Goal: Transaction & Acquisition: Subscribe to service/newsletter

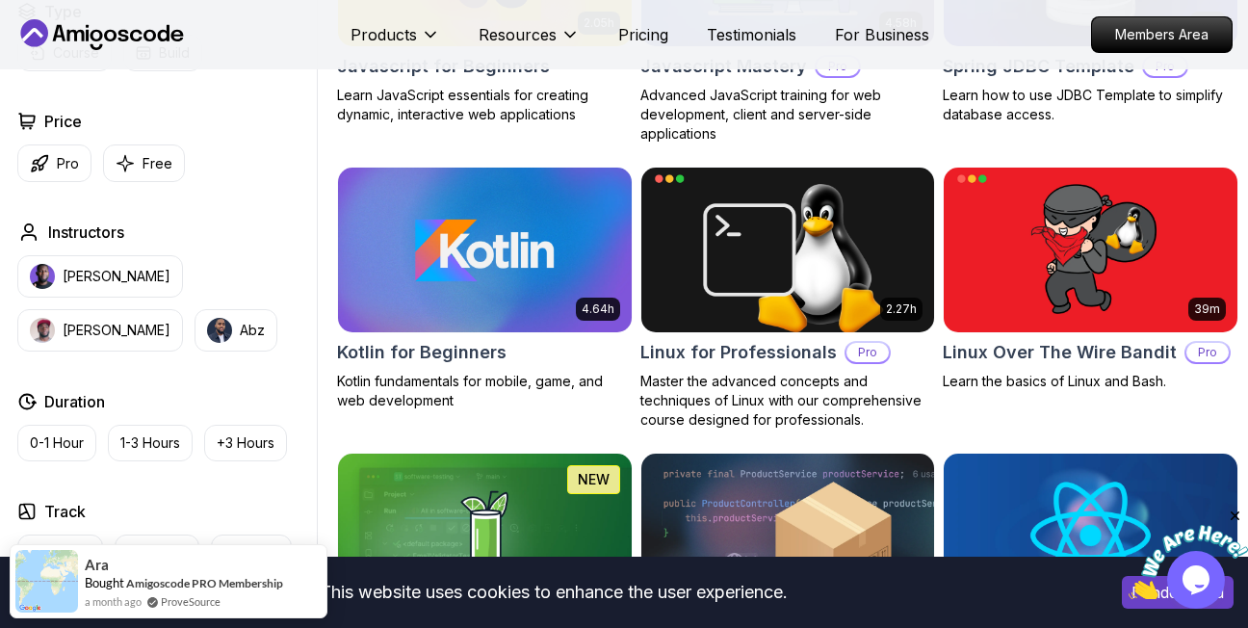
scroll to position [3467, 0]
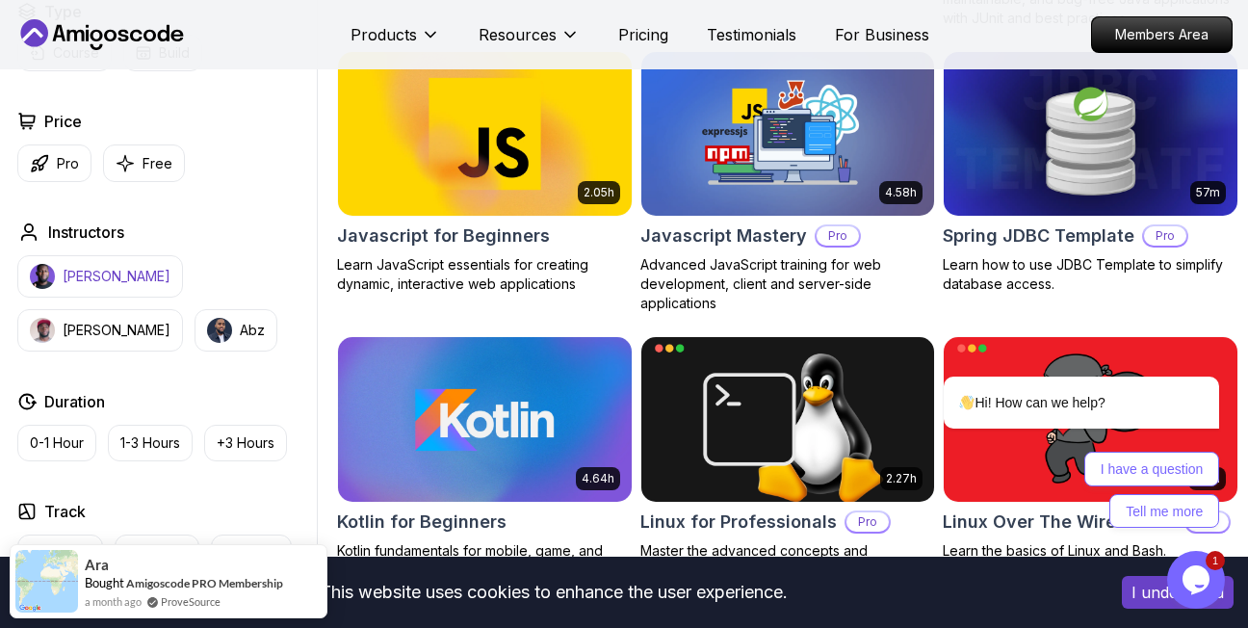
click at [140, 284] on p "[PERSON_NAME]" at bounding box center [117, 276] width 108 height 19
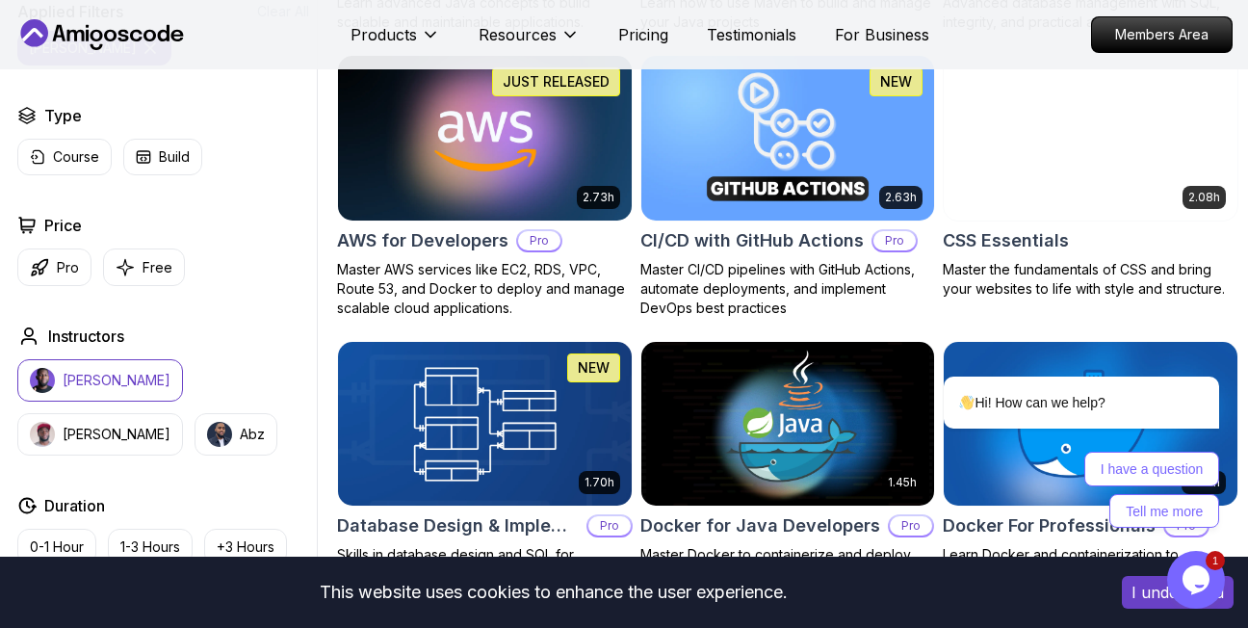
scroll to position [1059, 0]
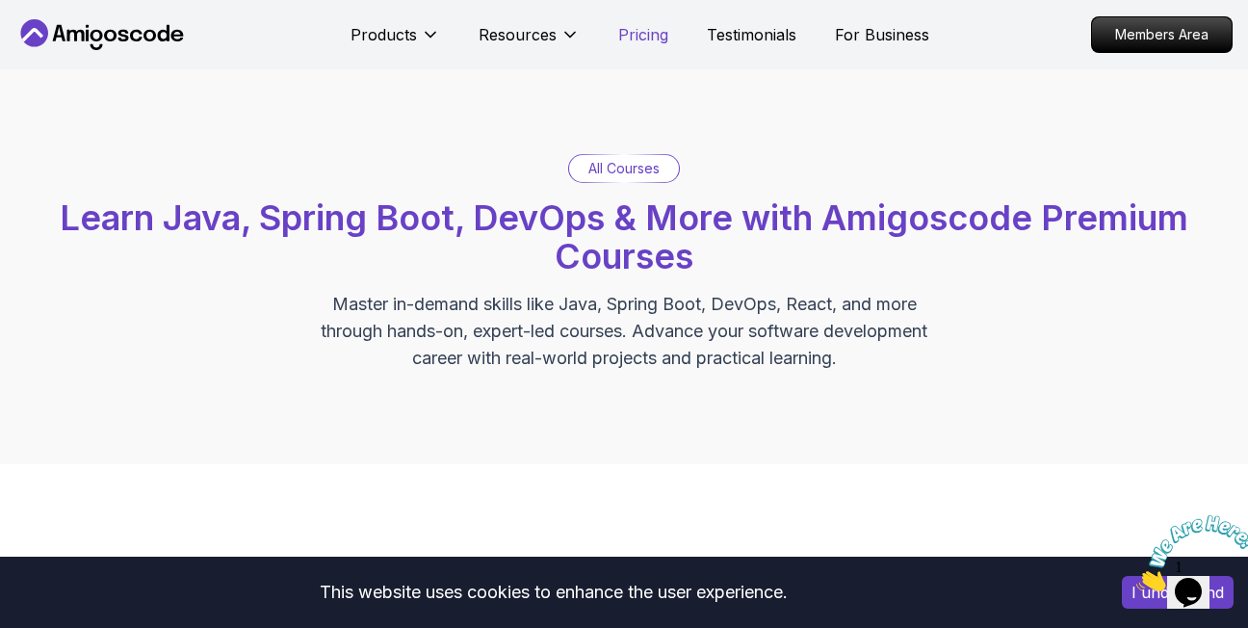
click at [647, 39] on p "Pricing" at bounding box center [643, 34] width 50 height 23
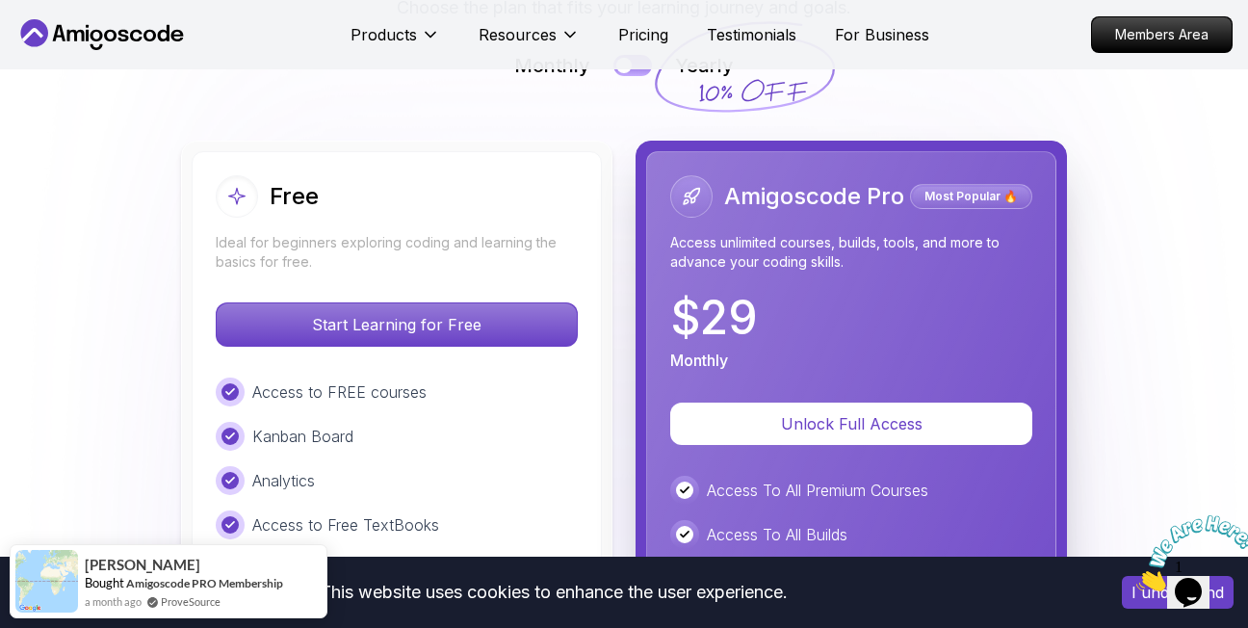
scroll to position [4094, 0]
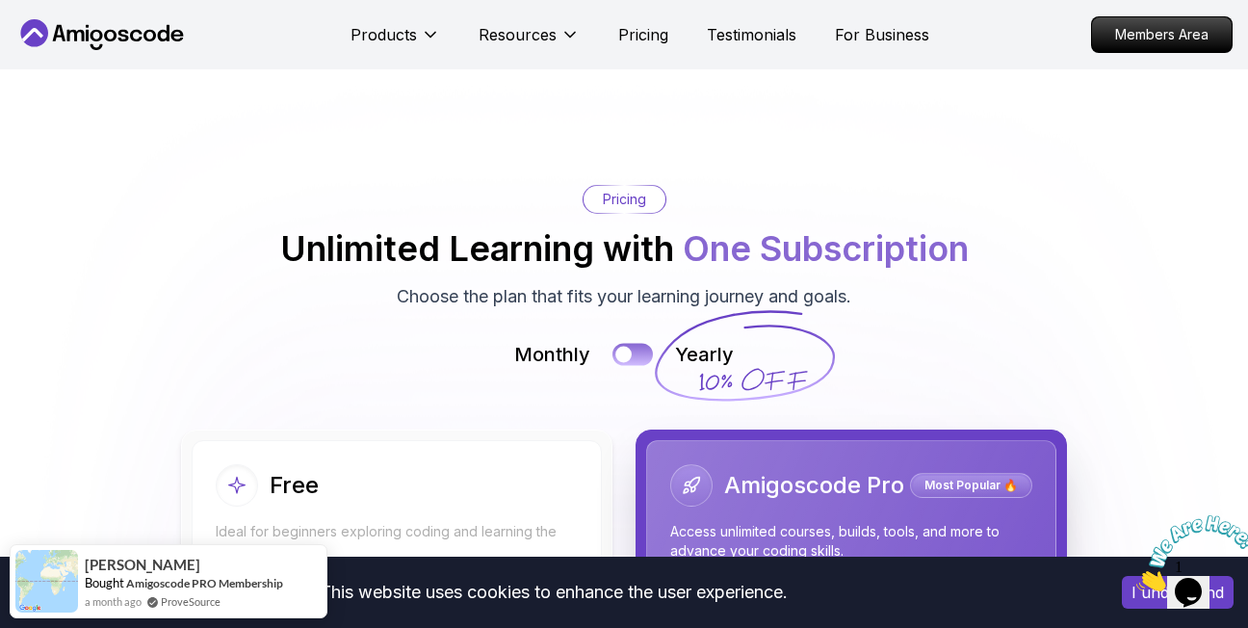
click at [629, 346] on div at bounding box center [623, 354] width 16 height 16
click at [618, 343] on button at bounding box center [632, 354] width 40 height 22
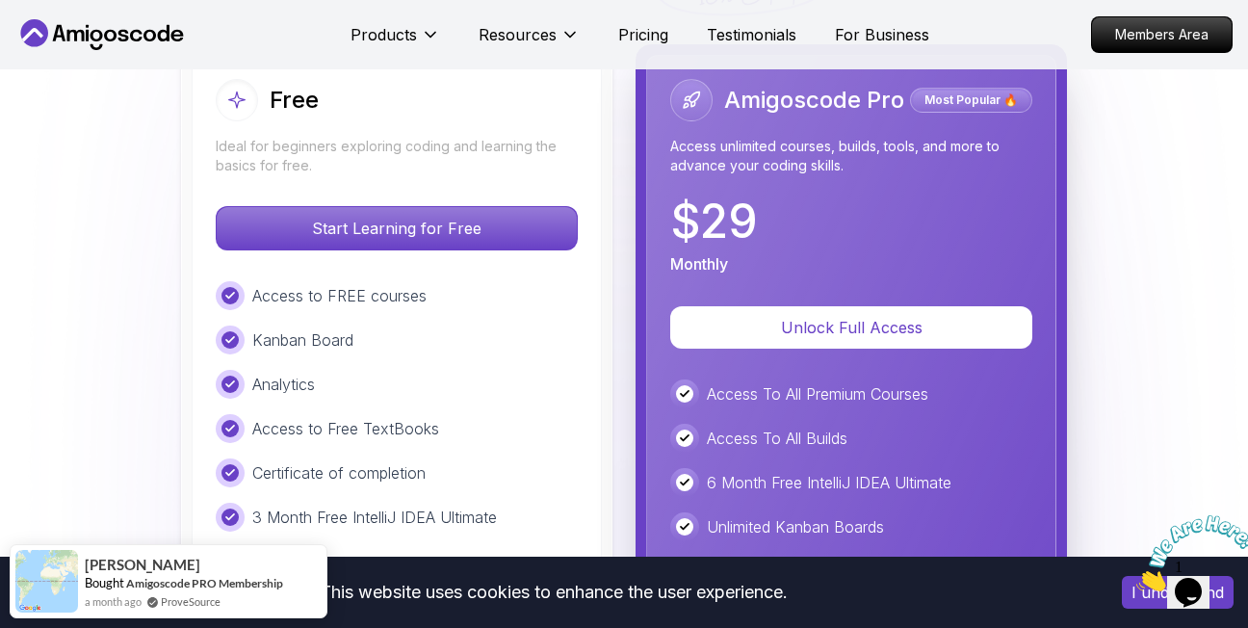
scroll to position [4287, 0]
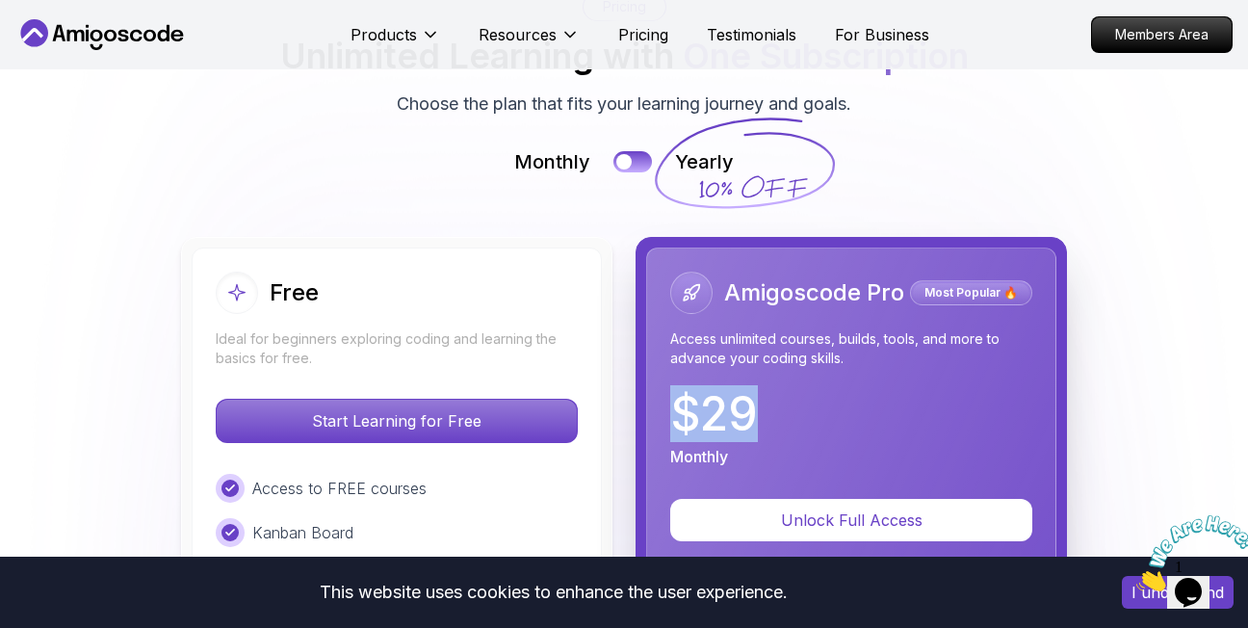
drag, startPoint x: 772, startPoint y: 353, endPoint x: 677, endPoint y: 351, distance: 95.4
click at [677, 391] on div "$ 29 Monthly" at bounding box center [851, 429] width 362 height 77
